Goal: Information Seeking & Learning: Find specific page/section

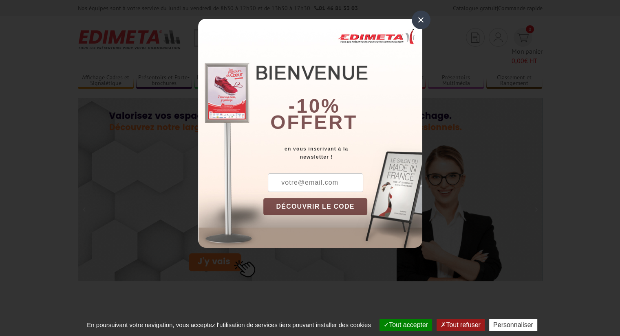
click at [423, 22] on div "×" at bounding box center [420, 20] width 19 height 19
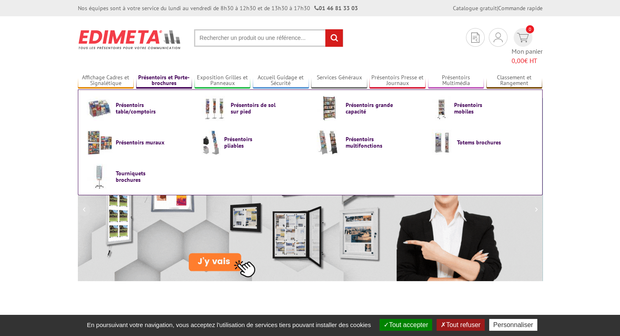
click at [158, 74] on link "Présentoirs et Porte-brochures" at bounding box center [164, 80] width 56 height 13
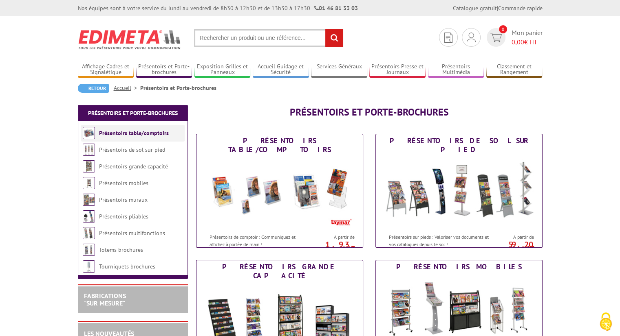
click at [131, 132] on link "Présentoirs table/comptoirs" at bounding box center [134, 133] width 70 height 7
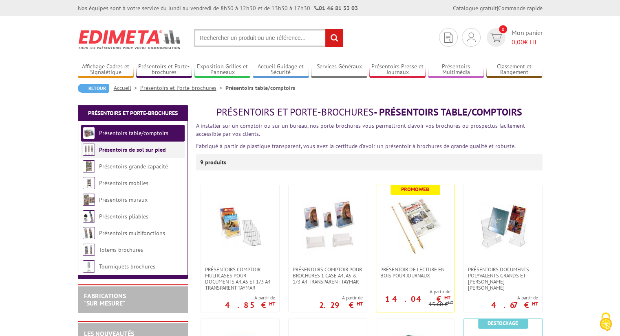
click at [135, 151] on link "Présentoirs de sol sur pied" at bounding box center [132, 149] width 67 height 7
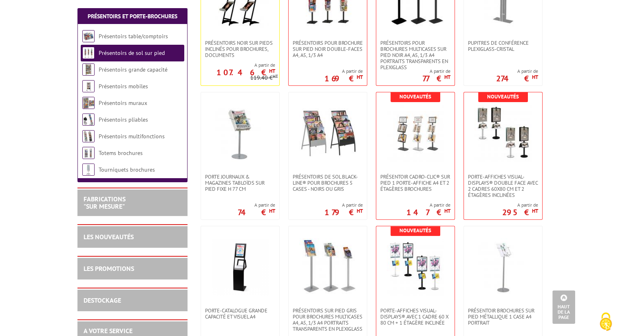
scroll to position [244, 0]
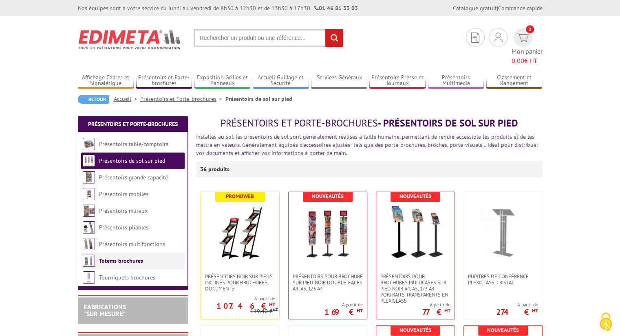
click at [126, 257] on link "Totems brochures" at bounding box center [121, 260] width 44 height 7
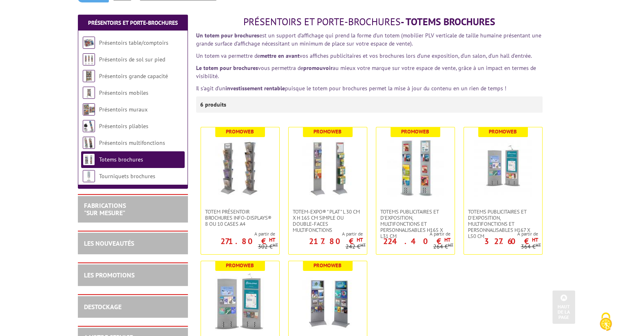
scroll to position [81, 0]
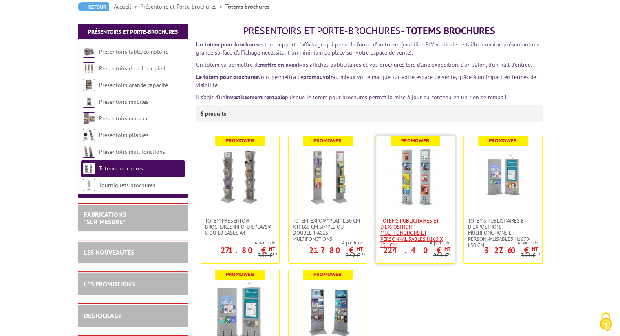
click at [408, 221] on span "Totems publicitaires et d'exposition, multifonctions et personnalisables H165 X…" at bounding box center [415, 233] width 70 height 31
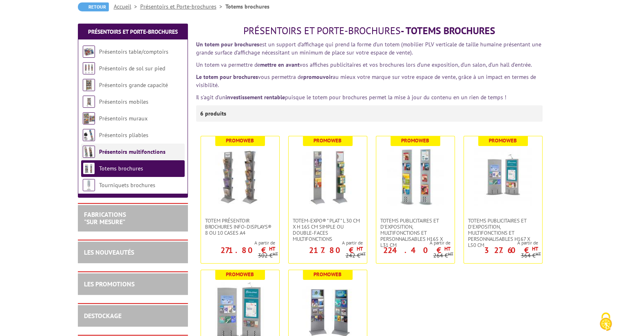
click at [146, 154] on link "Présentoirs multifonctions" at bounding box center [132, 151] width 66 height 7
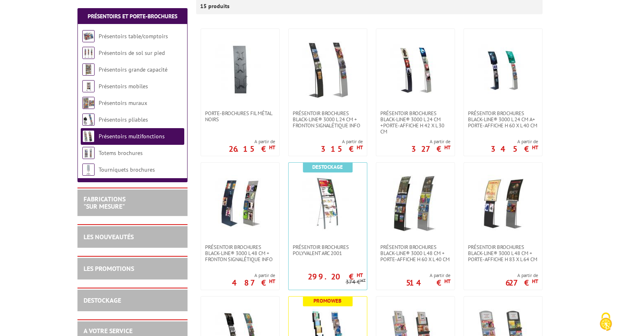
scroll to position [163, 0]
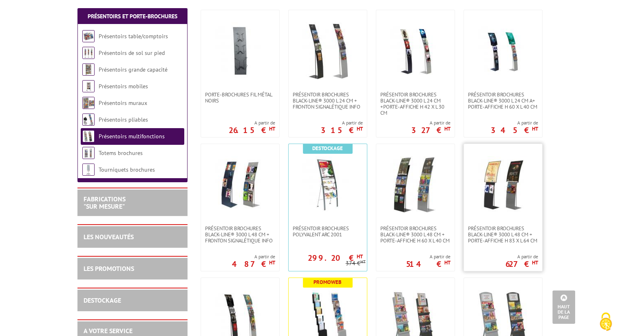
click at [493, 185] on img at bounding box center [502, 184] width 57 height 57
click at [415, 199] on img at bounding box center [415, 184] width 57 height 57
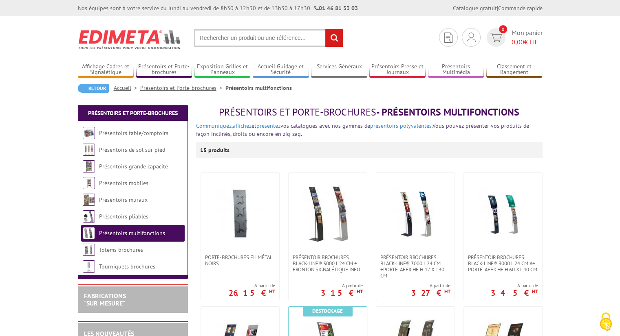
click at [262, 40] on input "text" at bounding box center [268, 38] width 149 height 18
click at [238, 31] on input "text" at bounding box center [268, 38] width 149 height 18
click at [217, 37] on input "text" at bounding box center [268, 38] width 149 height 18
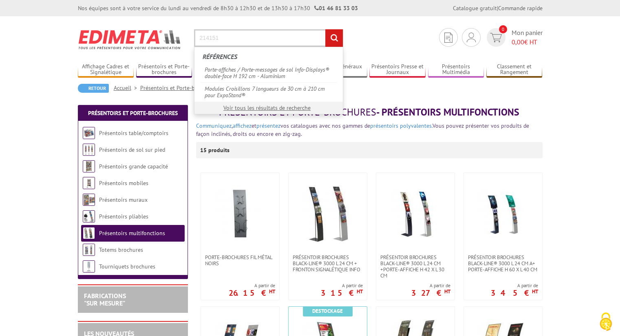
type input "214151"
click at [332, 35] on input "rechercher" at bounding box center [334, 38] width 18 height 18
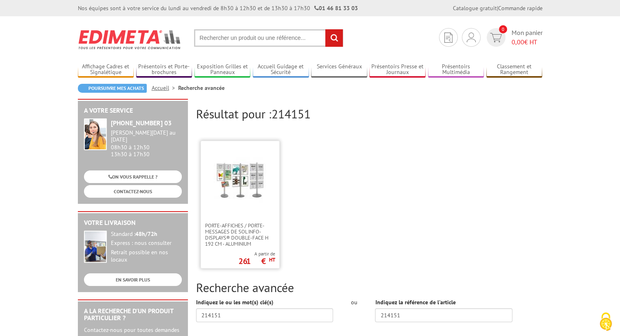
click at [253, 182] on img at bounding box center [239, 180] width 53 height 53
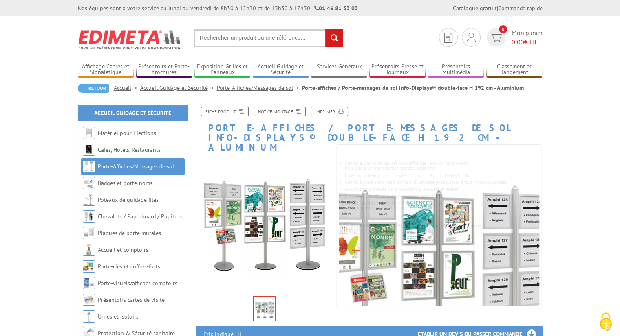
click at [241, 40] on input "text" at bounding box center [268, 38] width 149 height 18
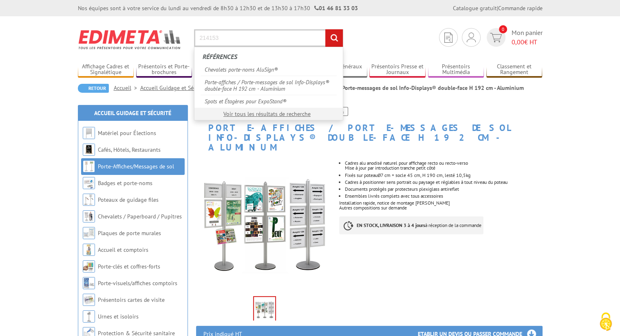
type input "214153"
click at [325, 29] on input "rechercher" at bounding box center [334, 38] width 18 height 18
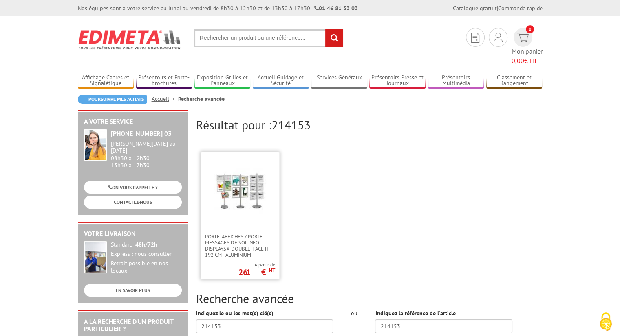
click at [259, 183] on img at bounding box center [239, 191] width 53 height 53
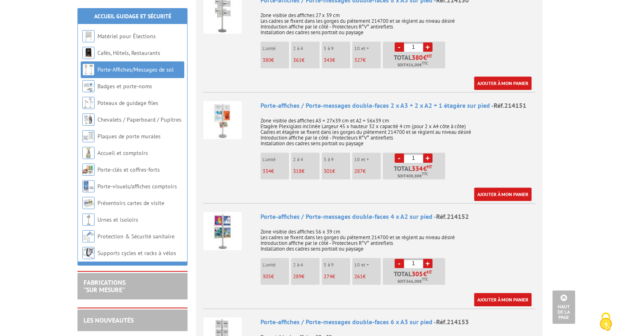
scroll to position [448, 0]
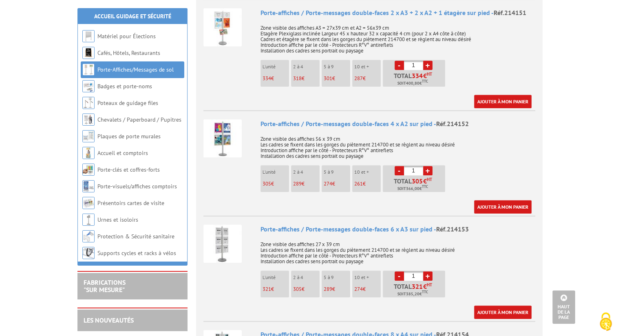
click at [217, 231] on img at bounding box center [222, 244] width 38 height 38
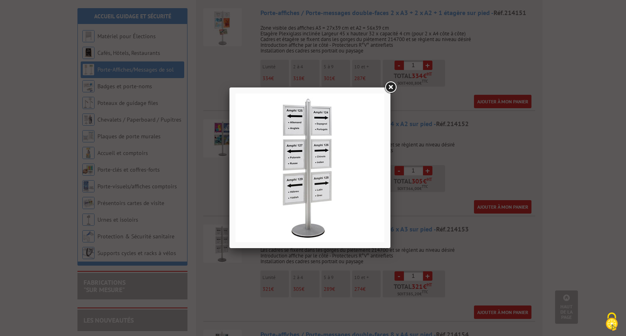
click at [389, 87] on link at bounding box center [390, 87] width 15 height 15
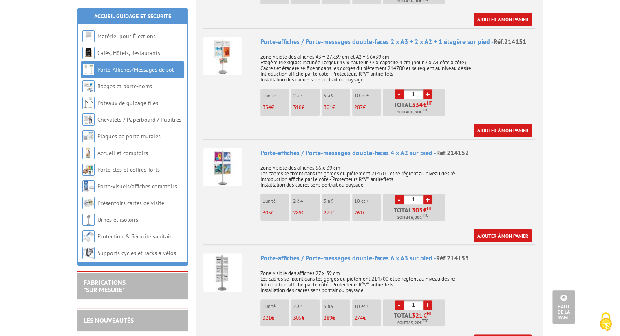
scroll to position [407, 0]
